Goal: Check status: Check status

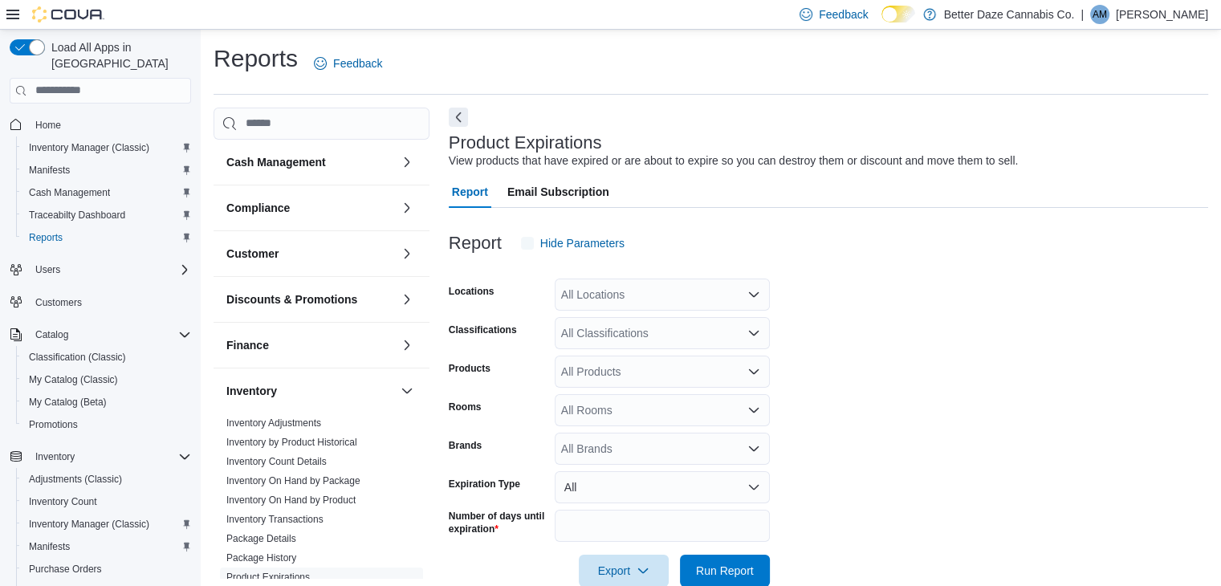
scroll to position [32, 0]
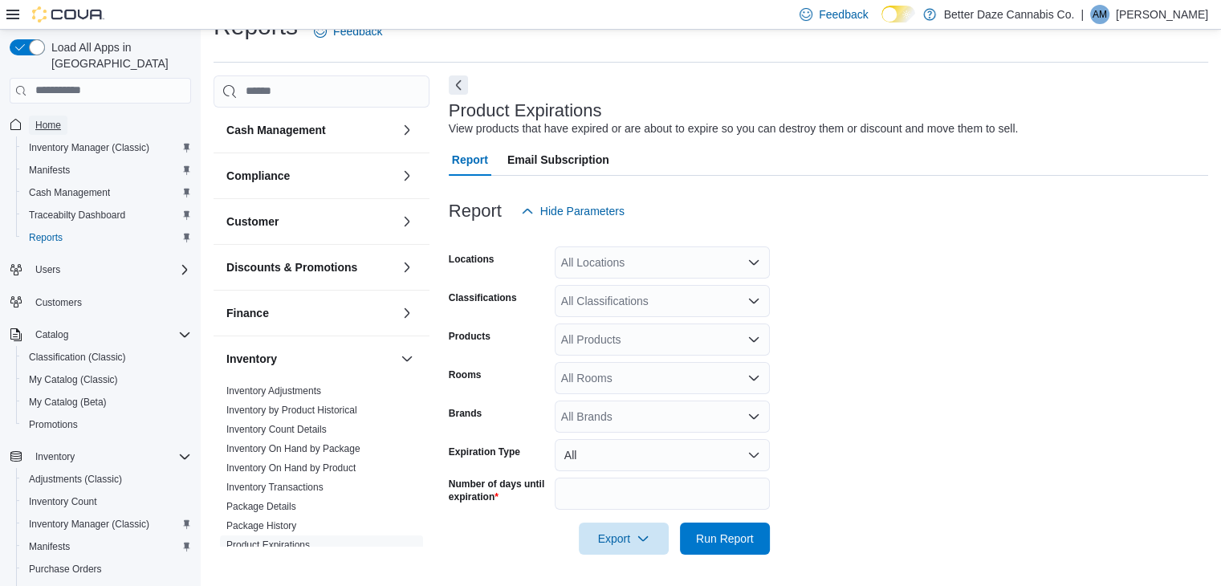
click at [43, 119] on span "Home" at bounding box center [48, 125] width 26 height 13
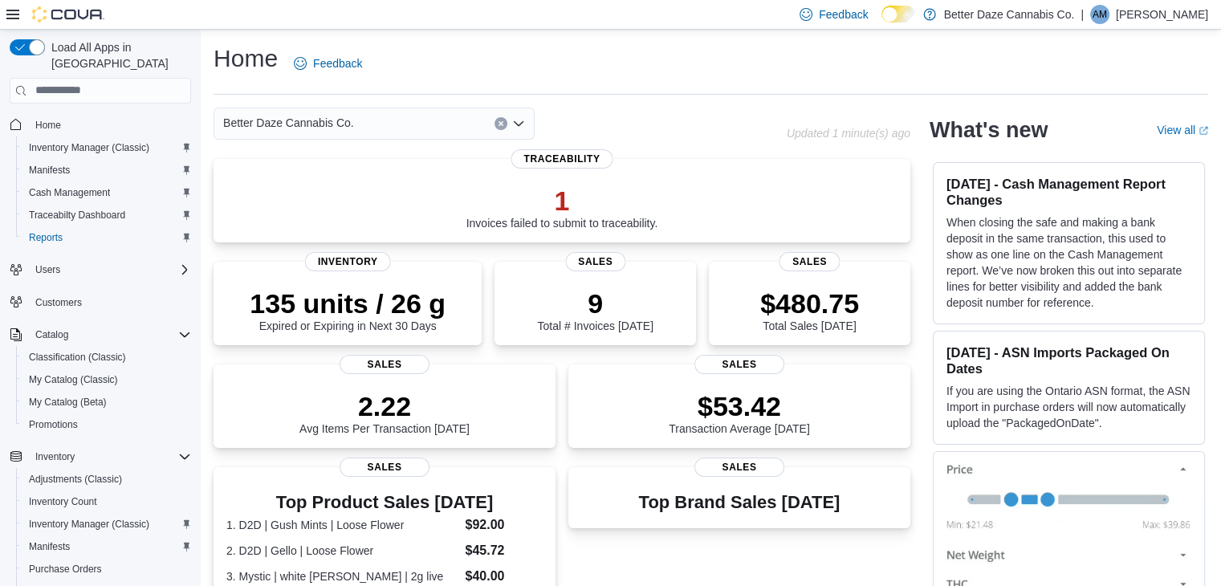
click at [350, 135] on div "Better Daze Cannabis Co." at bounding box center [373, 124] width 321 height 32
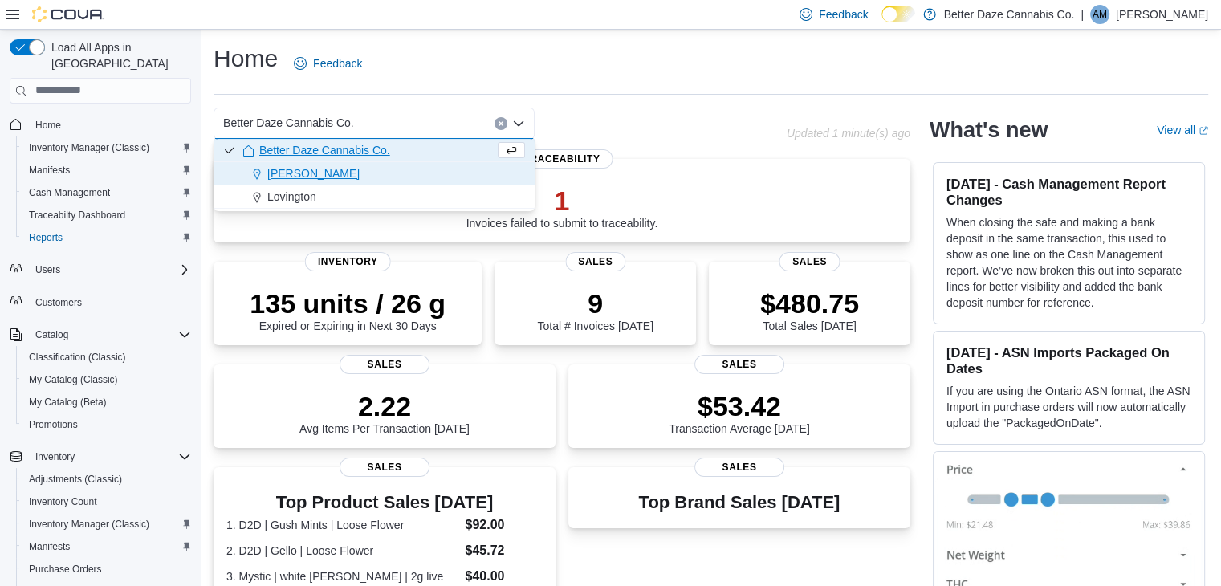
click at [290, 178] on span "[PERSON_NAME]" at bounding box center [313, 173] width 92 height 16
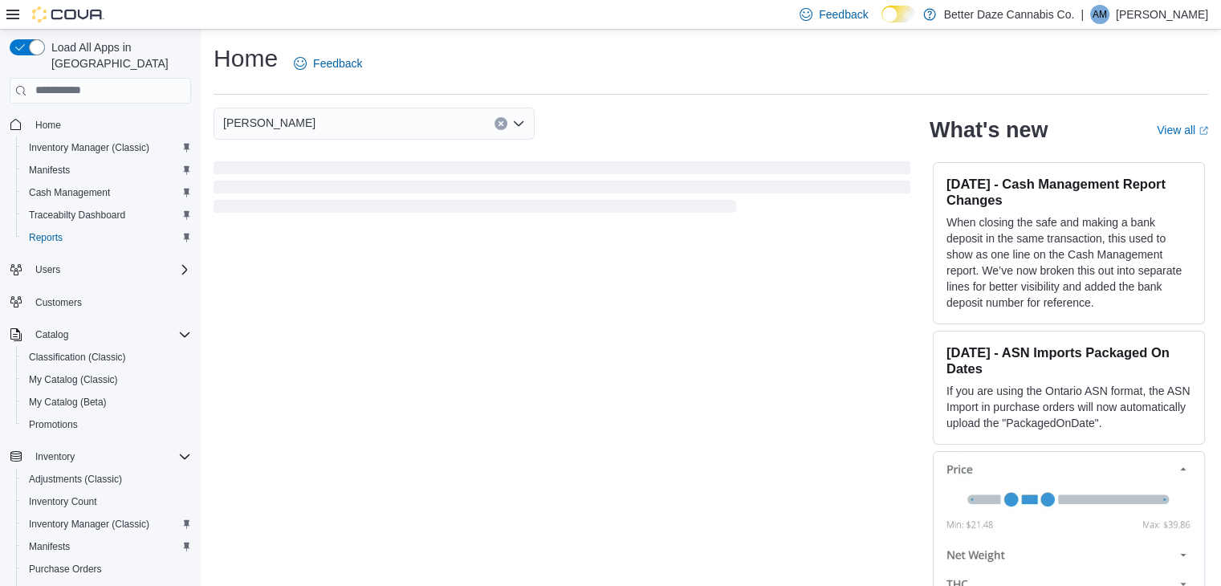
click at [286, 120] on div "[PERSON_NAME]" at bounding box center [373, 124] width 321 height 32
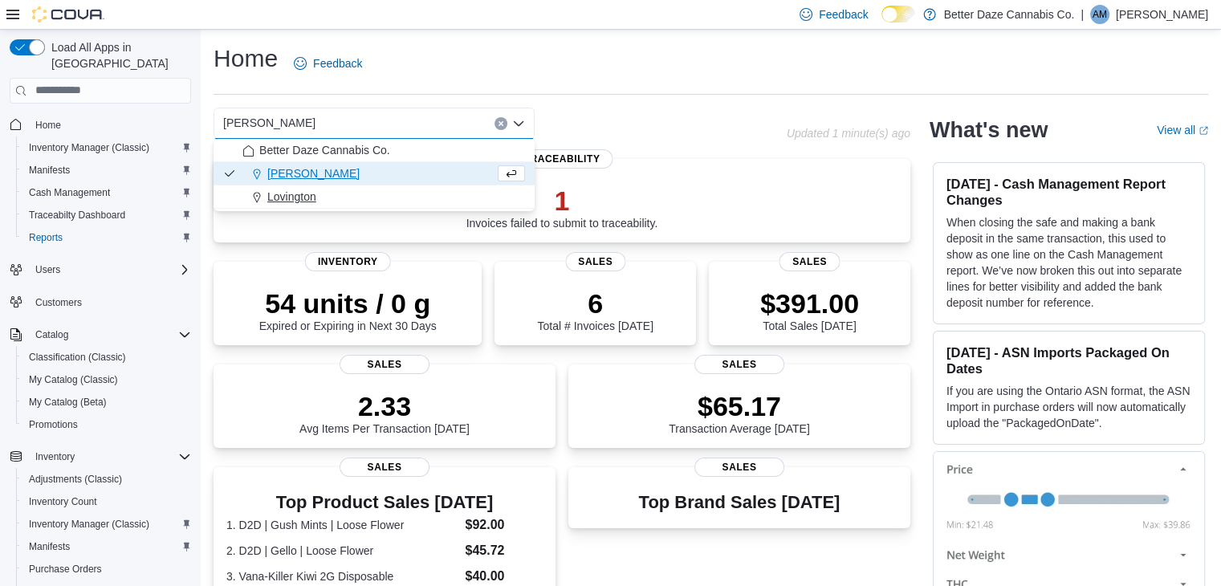
click at [290, 195] on span "Lovington" at bounding box center [291, 197] width 49 height 16
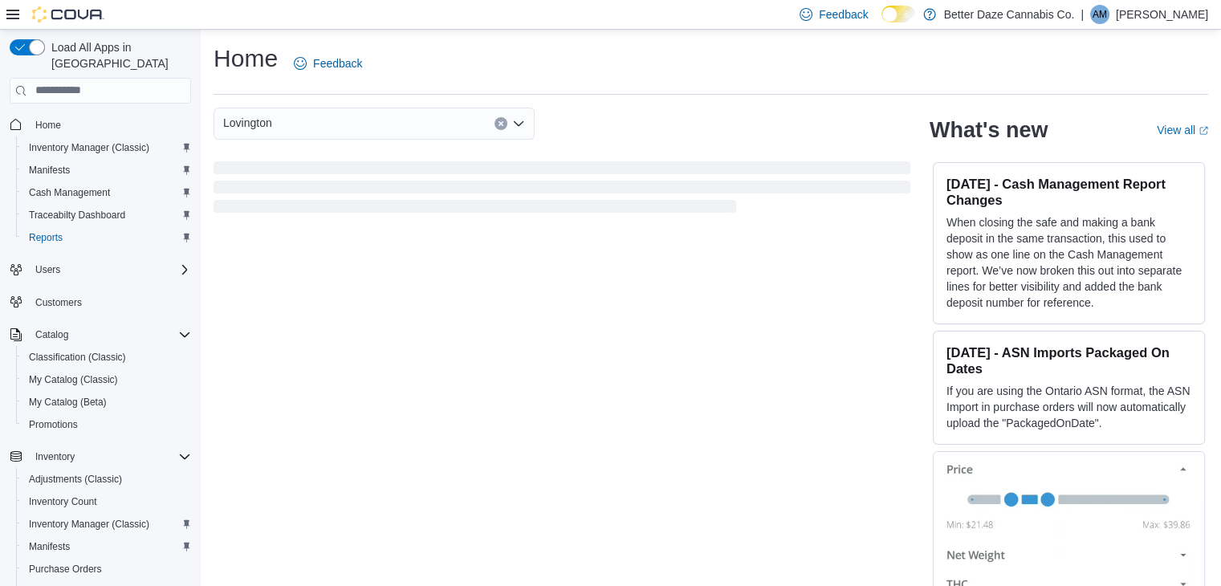
click at [240, 126] on span "Lovington" at bounding box center [247, 122] width 49 height 19
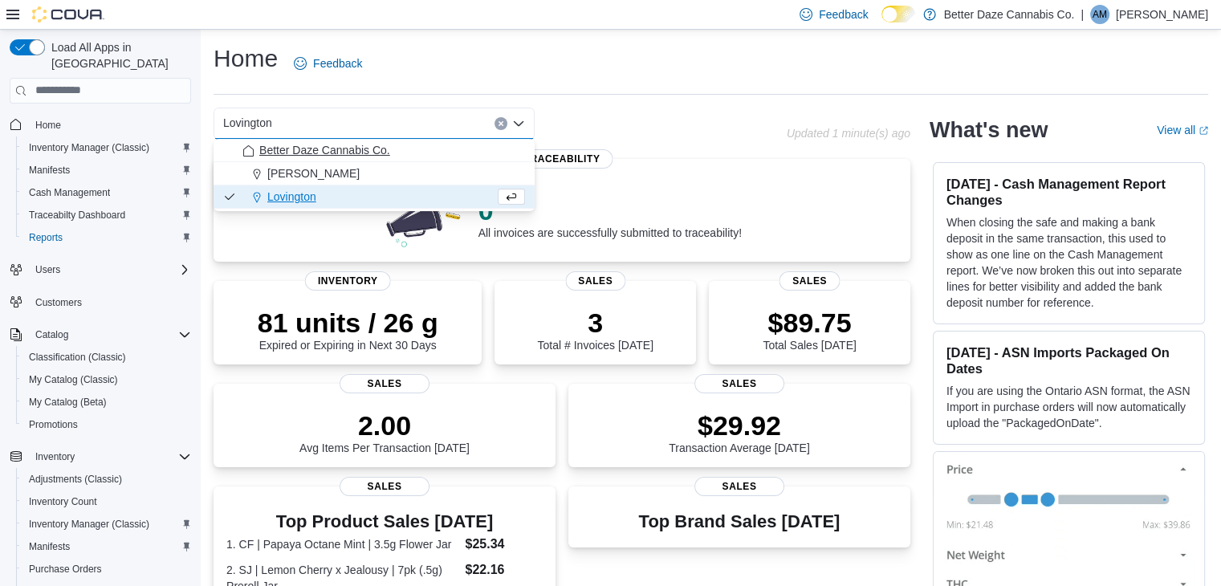
click at [268, 145] on span "Better Daze Cannabis Co." at bounding box center [324, 150] width 131 height 16
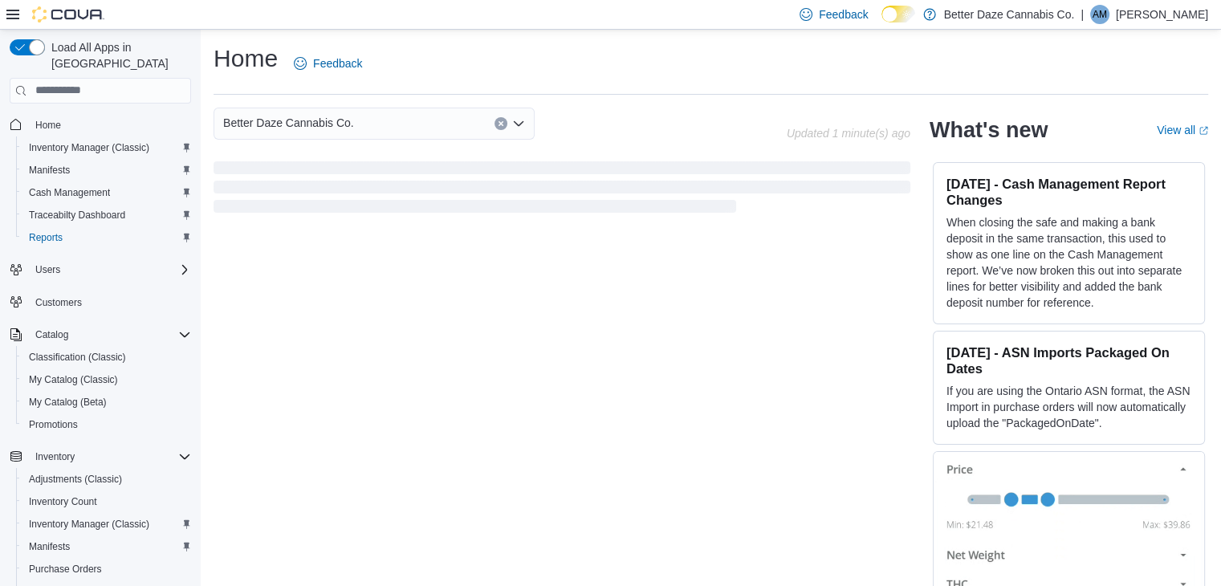
click at [263, 126] on span "Better Daze Cannabis Co." at bounding box center [288, 122] width 131 height 19
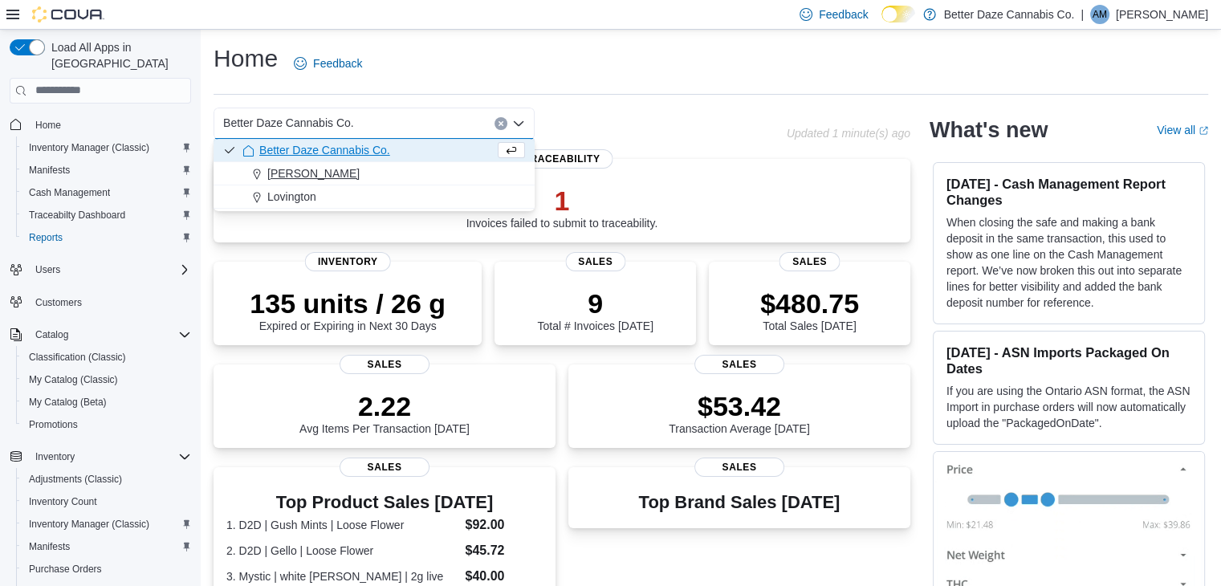
click at [273, 171] on span "[PERSON_NAME]" at bounding box center [313, 173] width 92 height 16
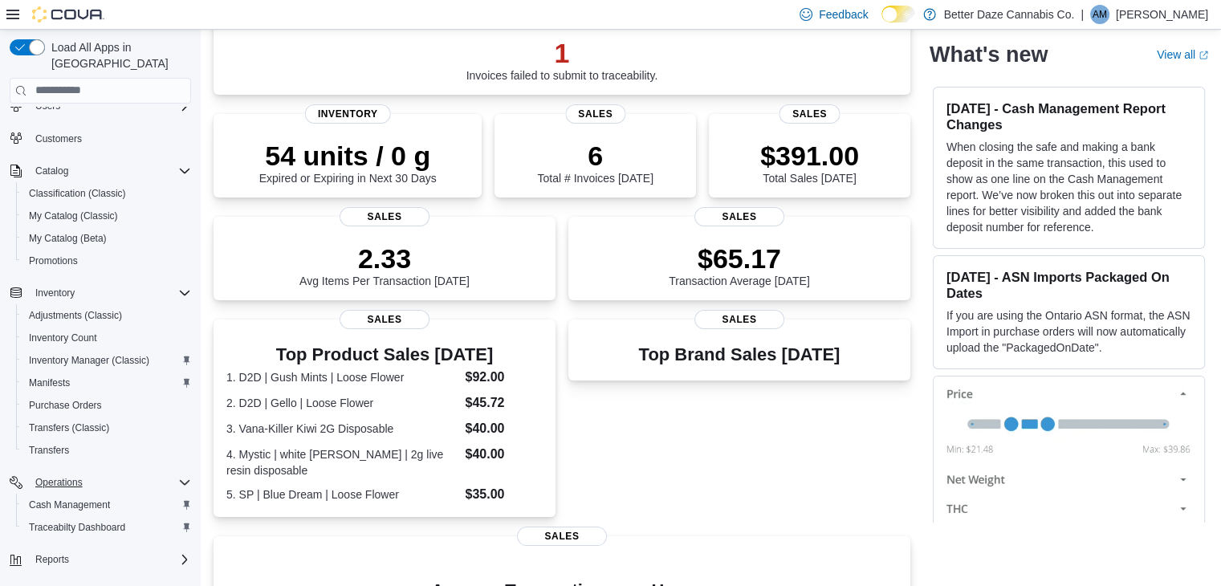
scroll to position [181, 0]
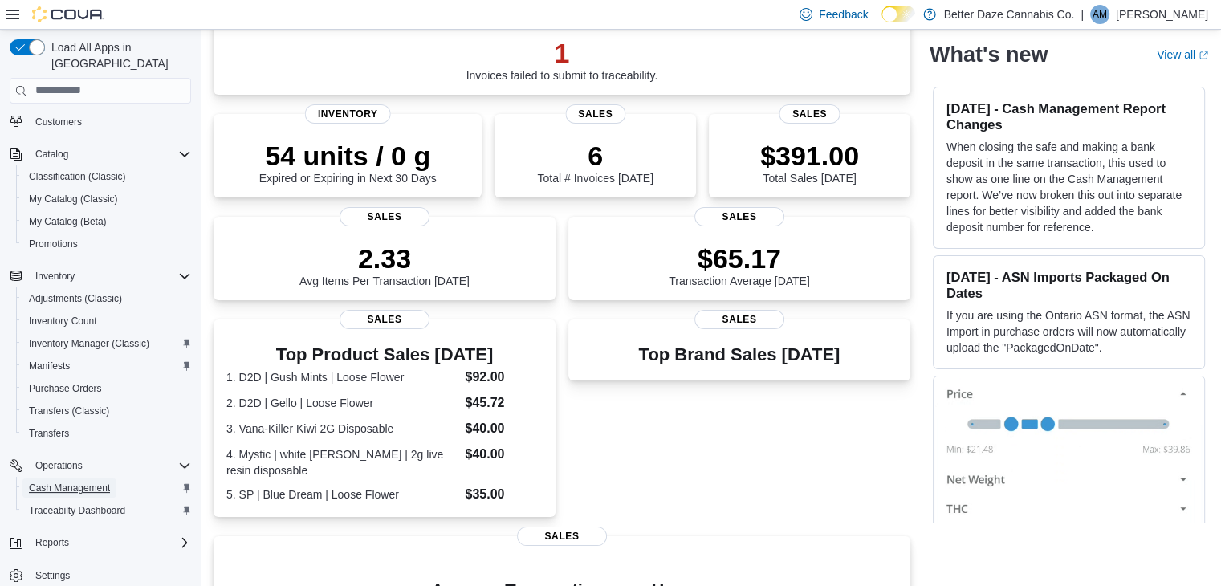
click at [79, 482] on span "Cash Management" at bounding box center [69, 488] width 81 height 13
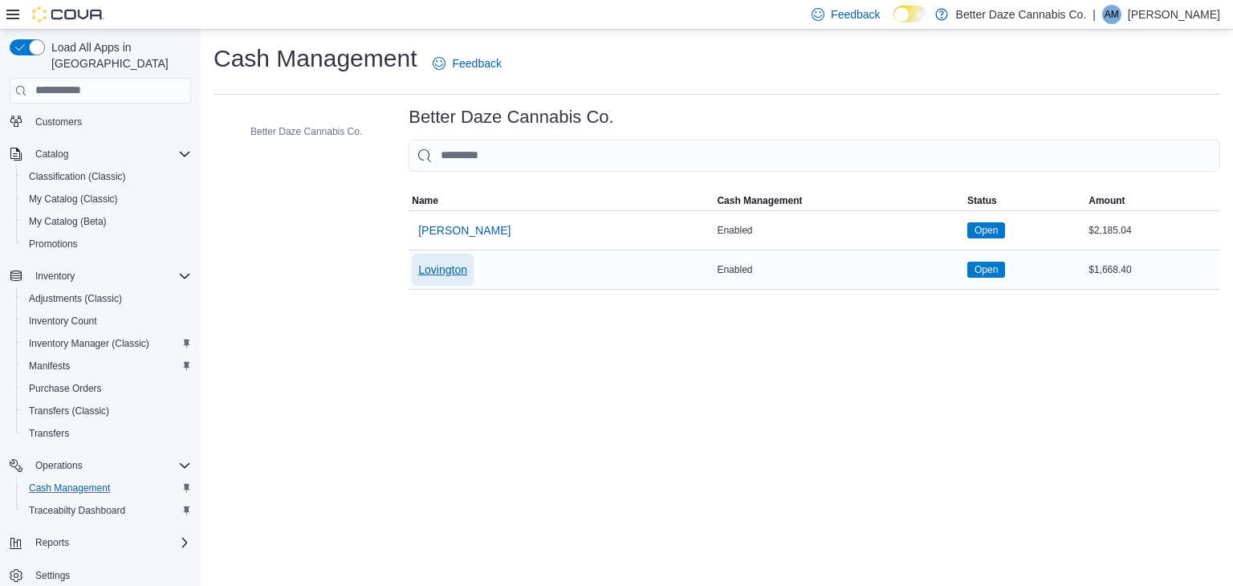
click at [461, 262] on span "Lovington" at bounding box center [442, 270] width 49 height 16
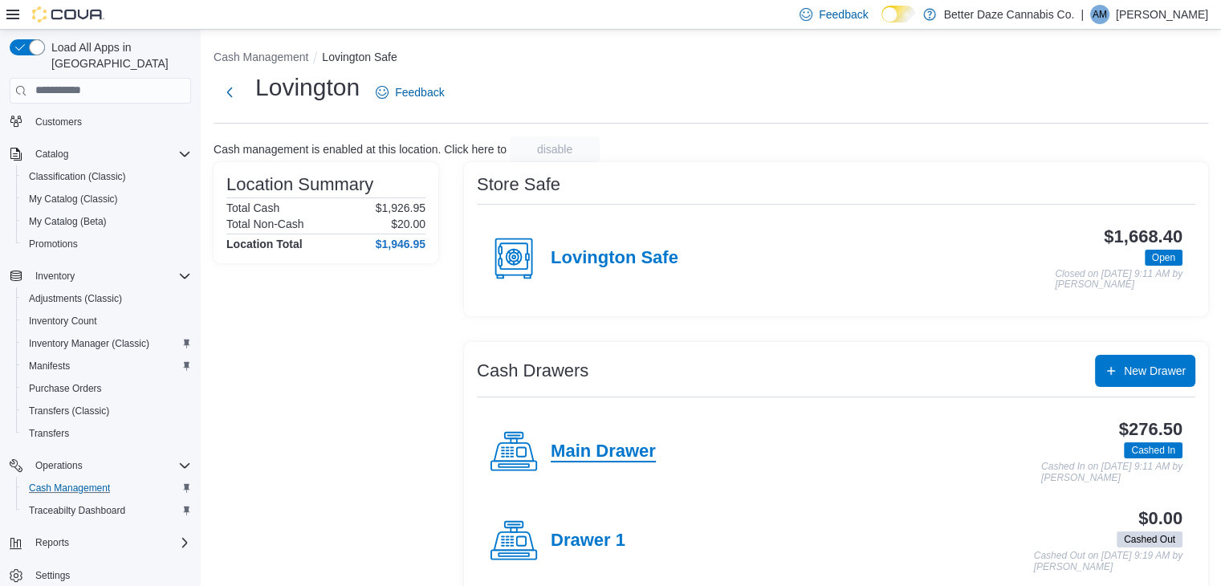
click at [581, 441] on h4 "Main Drawer" at bounding box center [603, 451] width 105 height 21
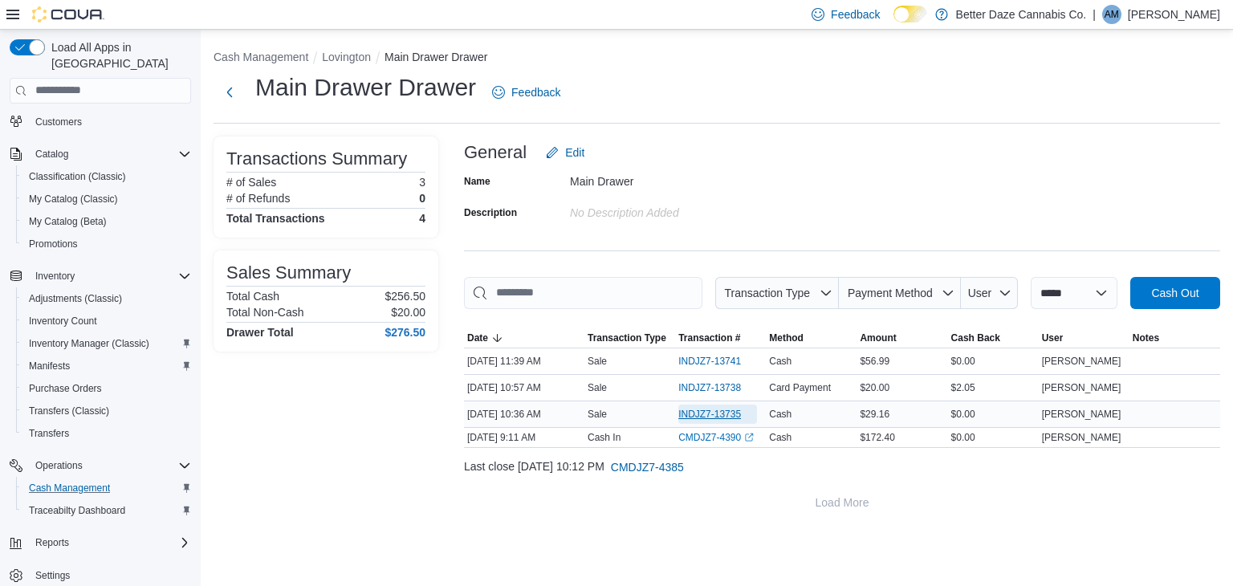
click at [735, 410] on span "INDJZ7-13735" at bounding box center [709, 414] width 63 height 13
click at [713, 392] on span "INDJZ7-13738" at bounding box center [709, 387] width 63 height 13
click at [705, 367] on span "INDJZ7-13741" at bounding box center [717, 361] width 79 height 19
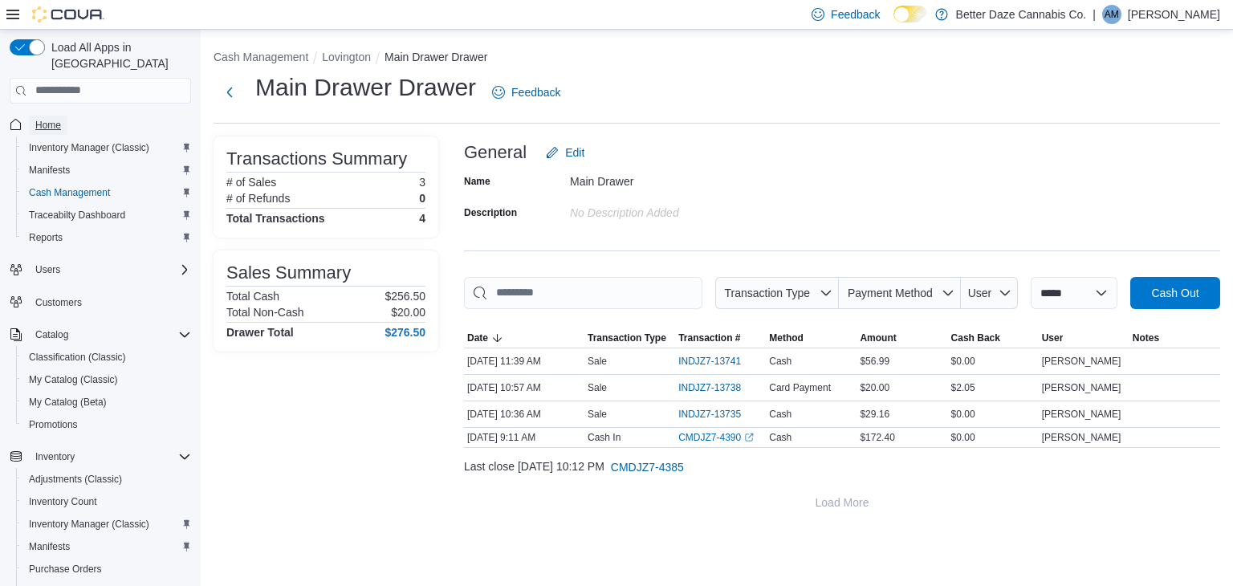
click at [47, 119] on span "Home" at bounding box center [48, 125] width 26 height 13
